Goal: Transaction & Acquisition: Purchase product/service

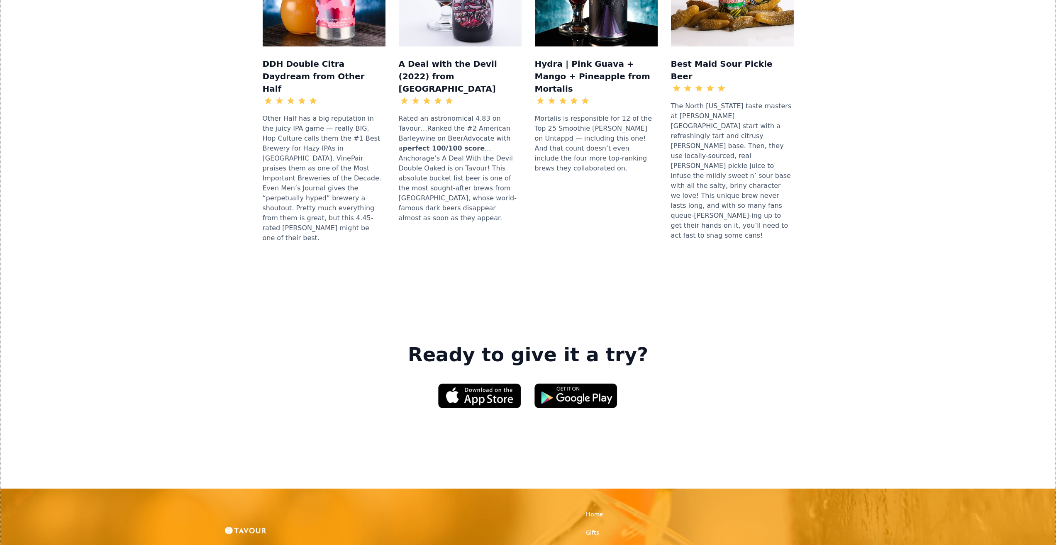
scroll to position [1037, 0]
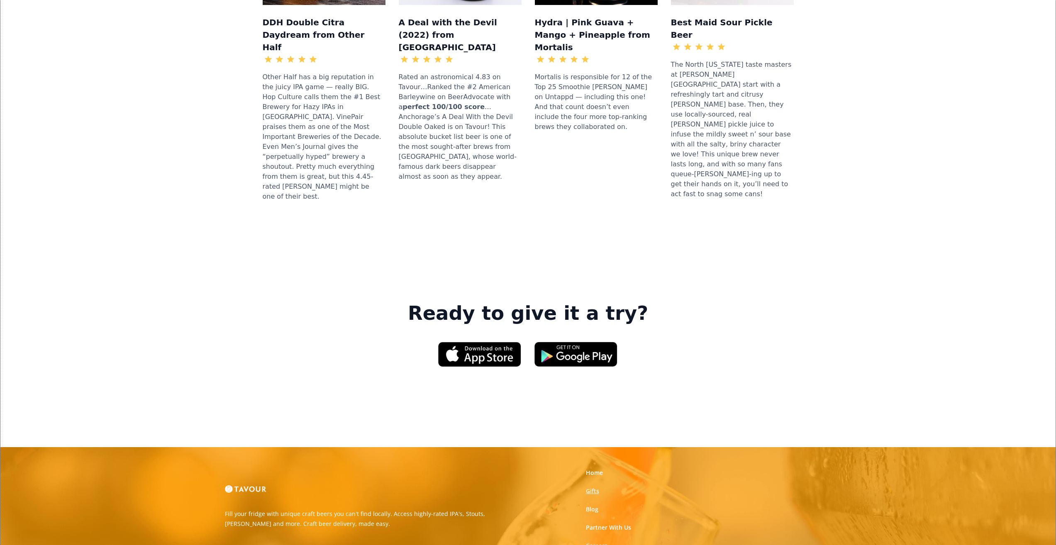
click at [590, 487] on link "Gifts" at bounding box center [592, 491] width 13 height 8
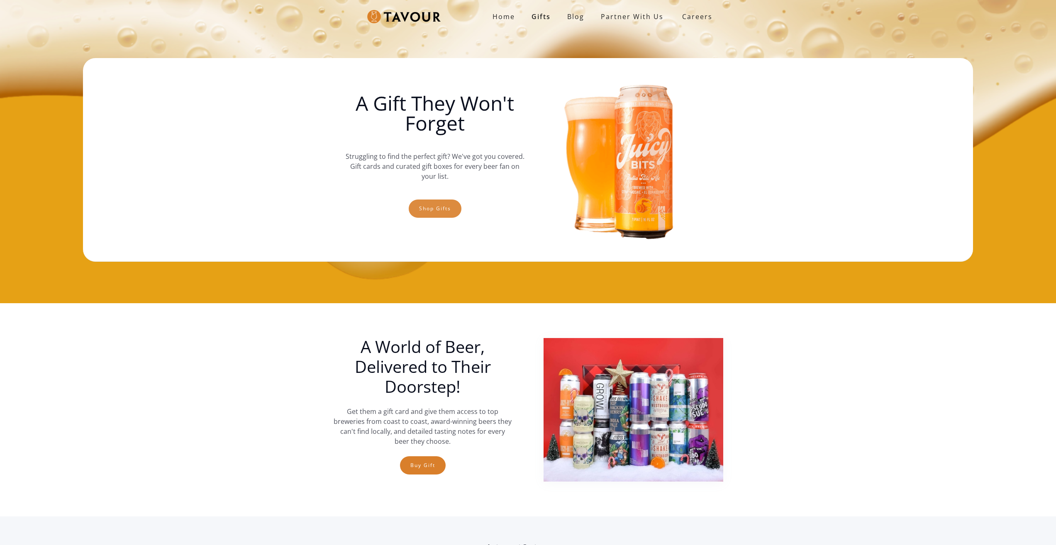
click at [432, 207] on link "Shop gifts" at bounding box center [435, 209] width 53 height 18
click at [431, 205] on link "Shop gifts" at bounding box center [435, 209] width 53 height 18
click at [442, 212] on link "Shop gifts" at bounding box center [435, 209] width 53 height 18
click at [444, 205] on link "Shop gifts" at bounding box center [435, 209] width 53 height 18
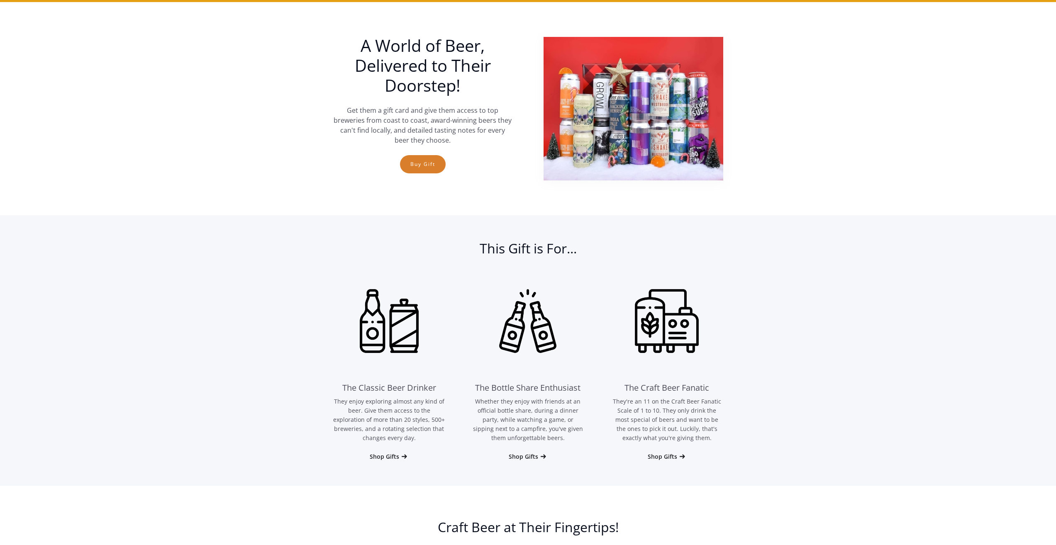
scroll to position [303, 0]
